Goal: Information Seeking & Learning: Learn about a topic

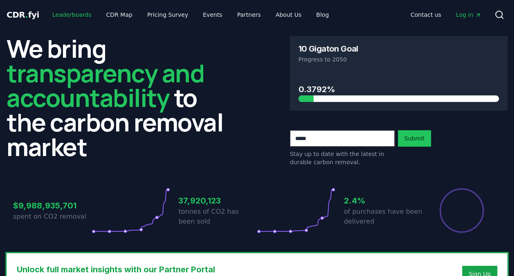
click at [52, 11] on link "Leaderboards" at bounding box center [72, 14] width 52 height 15
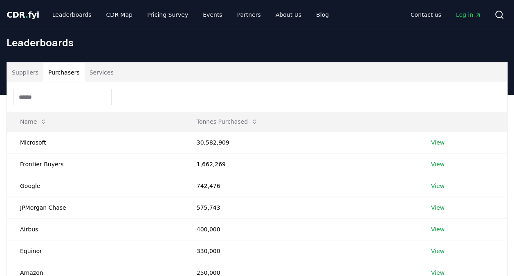
click at [61, 74] on button "Purchasers" at bounding box center [63, 73] width 41 height 20
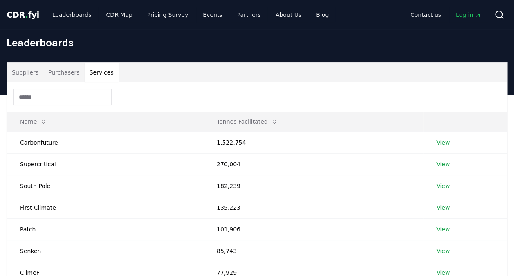
drag, startPoint x: 111, startPoint y: 71, endPoint x: 18, endPoint y: 73, distance: 92.5
click at [18, 73] on div "Suppliers Purchasers Services" at bounding box center [257, 73] width 501 height 20
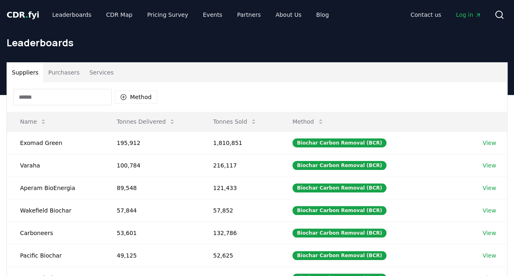
click at [26, 71] on button "Suppliers" at bounding box center [25, 73] width 36 height 20
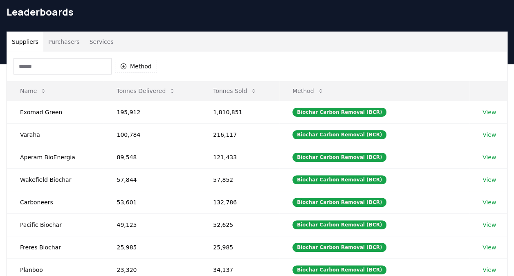
scroll to position [26, 0]
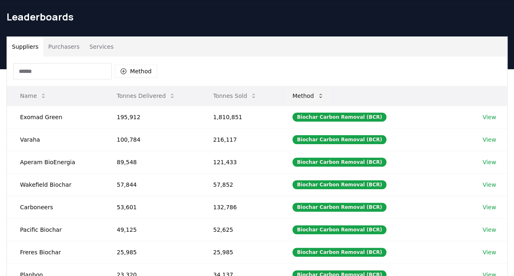
click at [322, 96] on button "Method" at bounding box center [308, 96] width 45 height 16
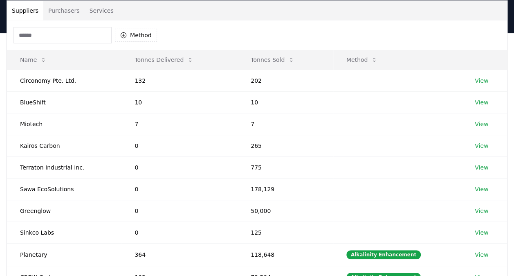
scroll to position [0, 0]
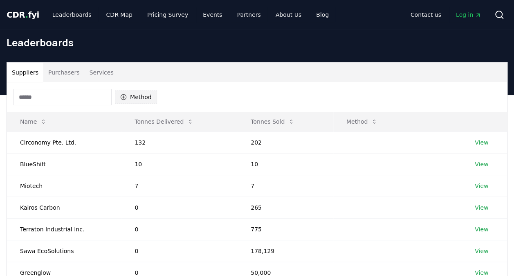
click at [135, 98] on button "Method" at bounding box center [136, 96] width 42 height 13
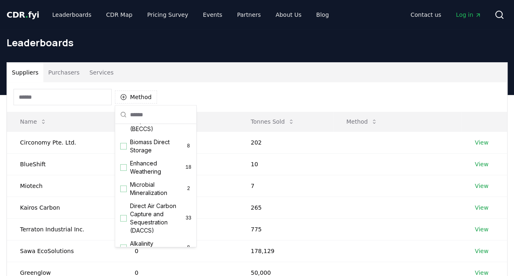
scroll to position [122, 0]
click at [139, 215] on span "Direct Air Carbon Capture and Sequestration (DACCS)" at bounding box center [158, 217] width 56 height 33
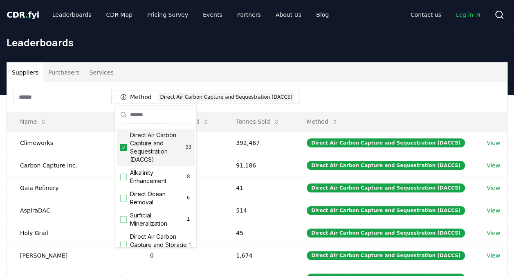
scroll to position [192, 0]
click at [297, 84] on div "Method 1 Direct Air Carbon Capture and Sequestration (DACCS)" at bounding box center [257, 96] width 501 height 29
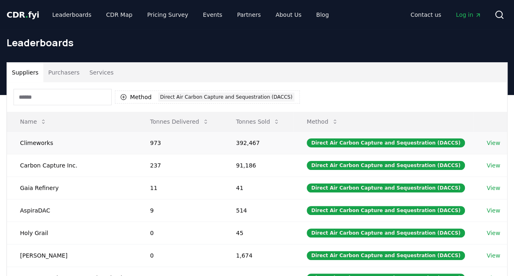
click at [92, 142] on td "Climeworks" at bounding box center [72, 142] width 130 height 23
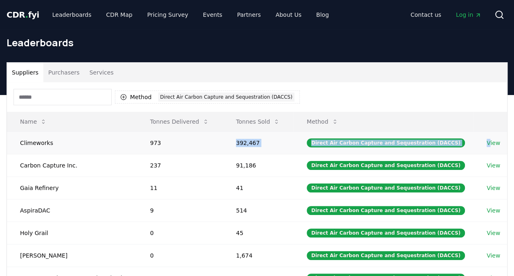
drag, startPoint x: 161, startPoint y: 142, endPoint x: 491, endPoint y: 139, distance: 330.3
click at [491, 139] on tr "Climeworks 973 392,467 Direct Air Carbon Capture and Sequestration (DACCS) View" at bounding box center [257, 142] width 501 height 23
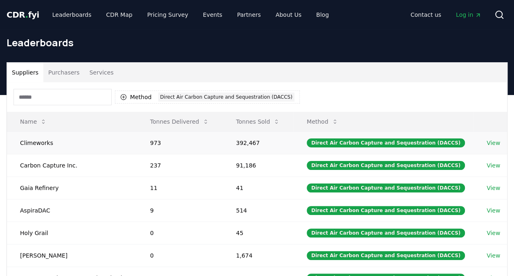
drag, startPoint x: 491, startPoint y: 139, endPoint x: 493, endPoint y: 147, distance: 8.3
click at [493, 147] on td "View" at bounding box center [491, 142] width 34 height 23
click at [490, 164] on link "View" at bounding box center [494, 165] width 14 height 8
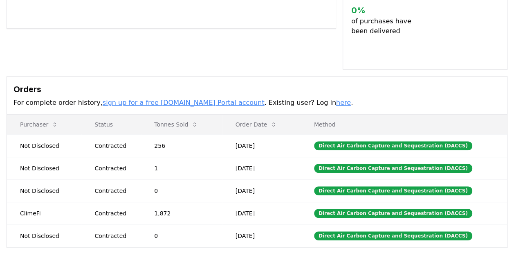
scroll to position [207, 0]
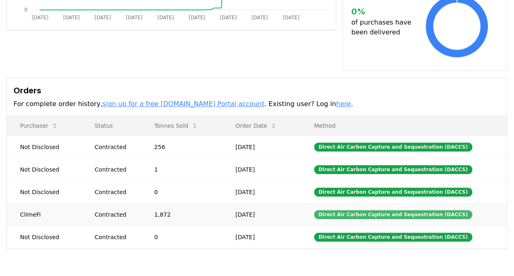
click at [358, 210] on div "Direct Air Carbon Capture and Sequestration (DACCS)" at bounding box center [393, 214] width 158 height 9
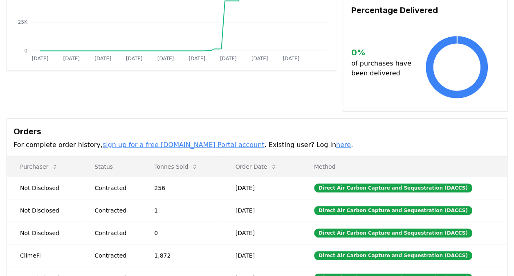
scroll to position [166, 0]
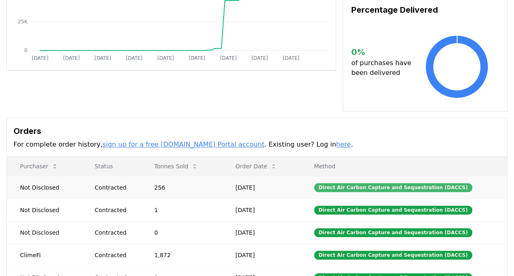
click at [338, 183] on div "Direct Air Carbon Capture and Sequestration (DACCS)" at bounding box center [393, 187] width 158 height 9
click at [341, 183] on div "Direct Air Carbon Capture and Sequestration (DACCS)" at bounding box center [393, 187] width 158 height 9
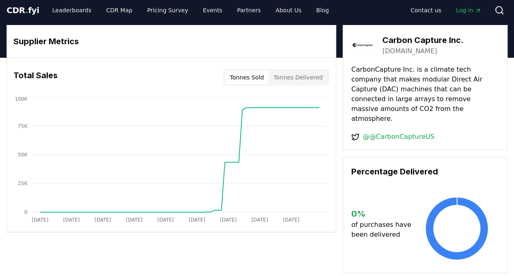
scroll to position [0, 0]
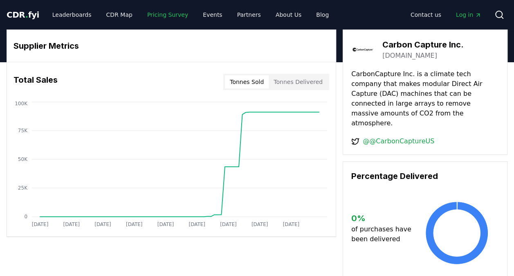
click at [149, 19] on link "Pricing Survey" at bounding box center [168, 14] width 54 height 15
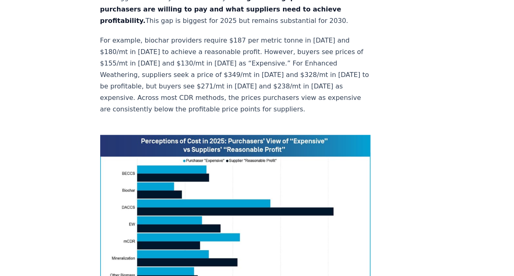
scroll to position [575, 0]
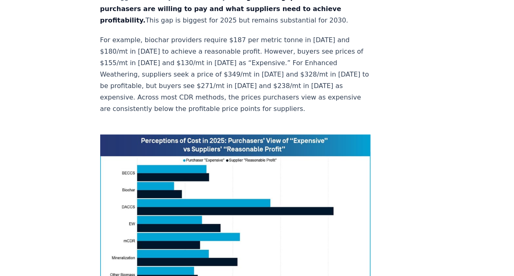
click at [235, 134] on img at bounding box center [235, 219] width 271 height 170
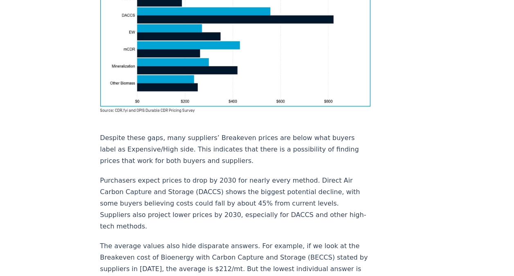
scroll to position [774, 0]
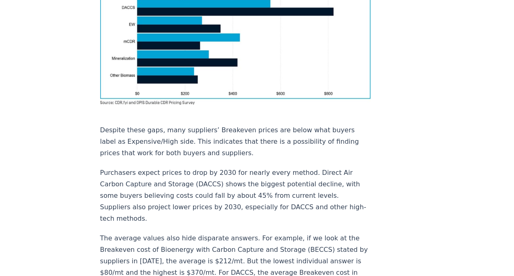
click at [436, 169] on div "[DATE] New Survey Shows Pricing Gap in Durable CDR Insights from the [DOMAIN_NA…" at bounding box center [257, 280] width 514 height 2050
click at [423, 131] on div "[DATE] New Survey Shows Pricing Gap in Durable CDR Insights from the [DOMAIN_NA…" at bounding box center [257, 280] width 514 height 2050
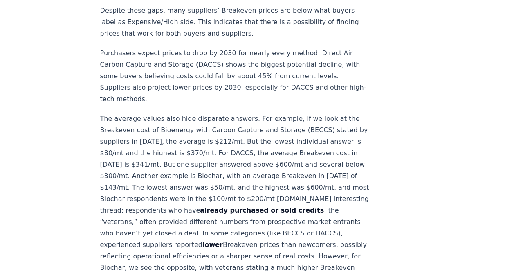
scroll to position [897, 0]
